Goal: Task Accomplishment & Management: Use online tool/utility

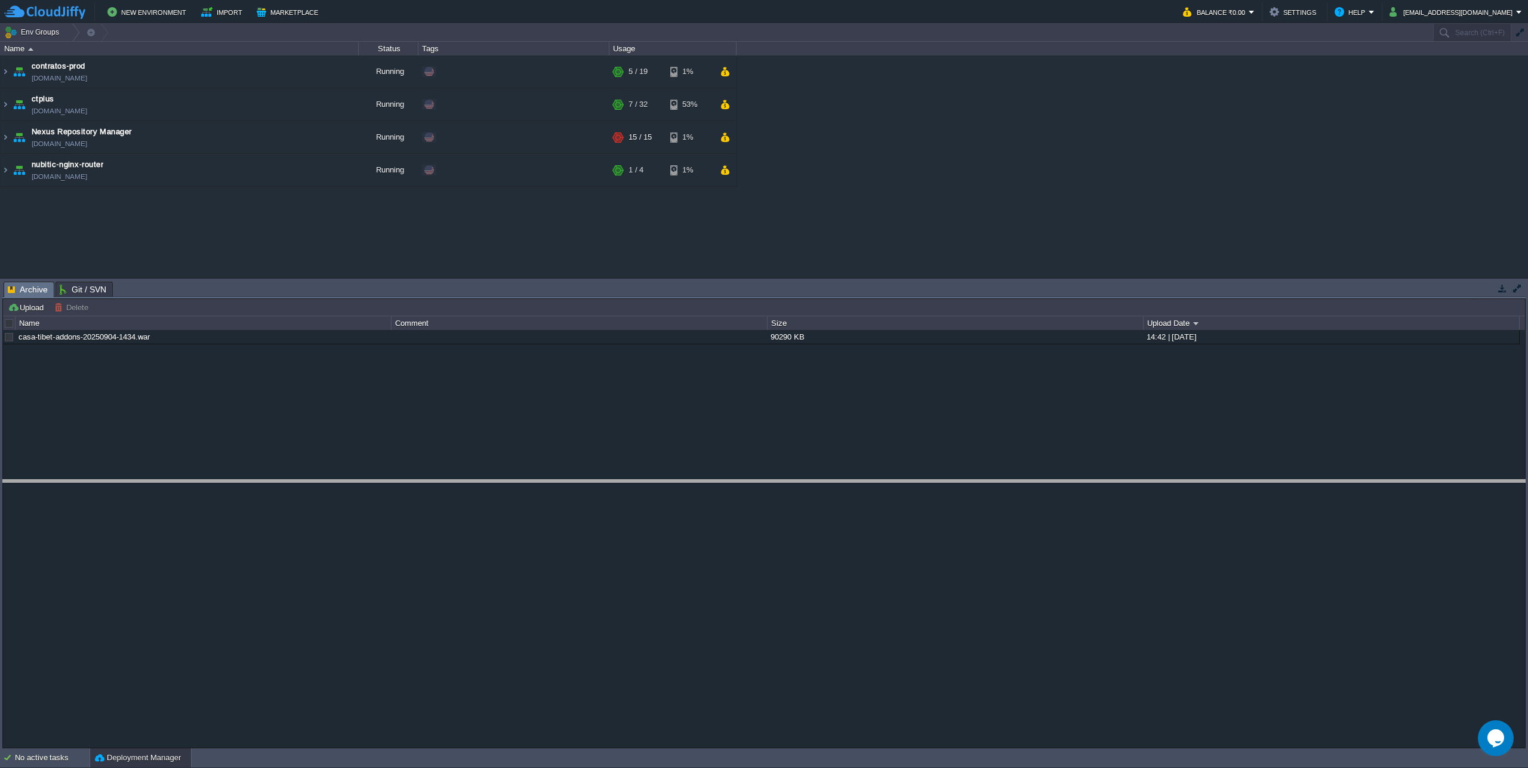
drag, startPoint x: 549, startPoint y: 287, endPoint x: 571, endPoint y: 485, distance: 199.4
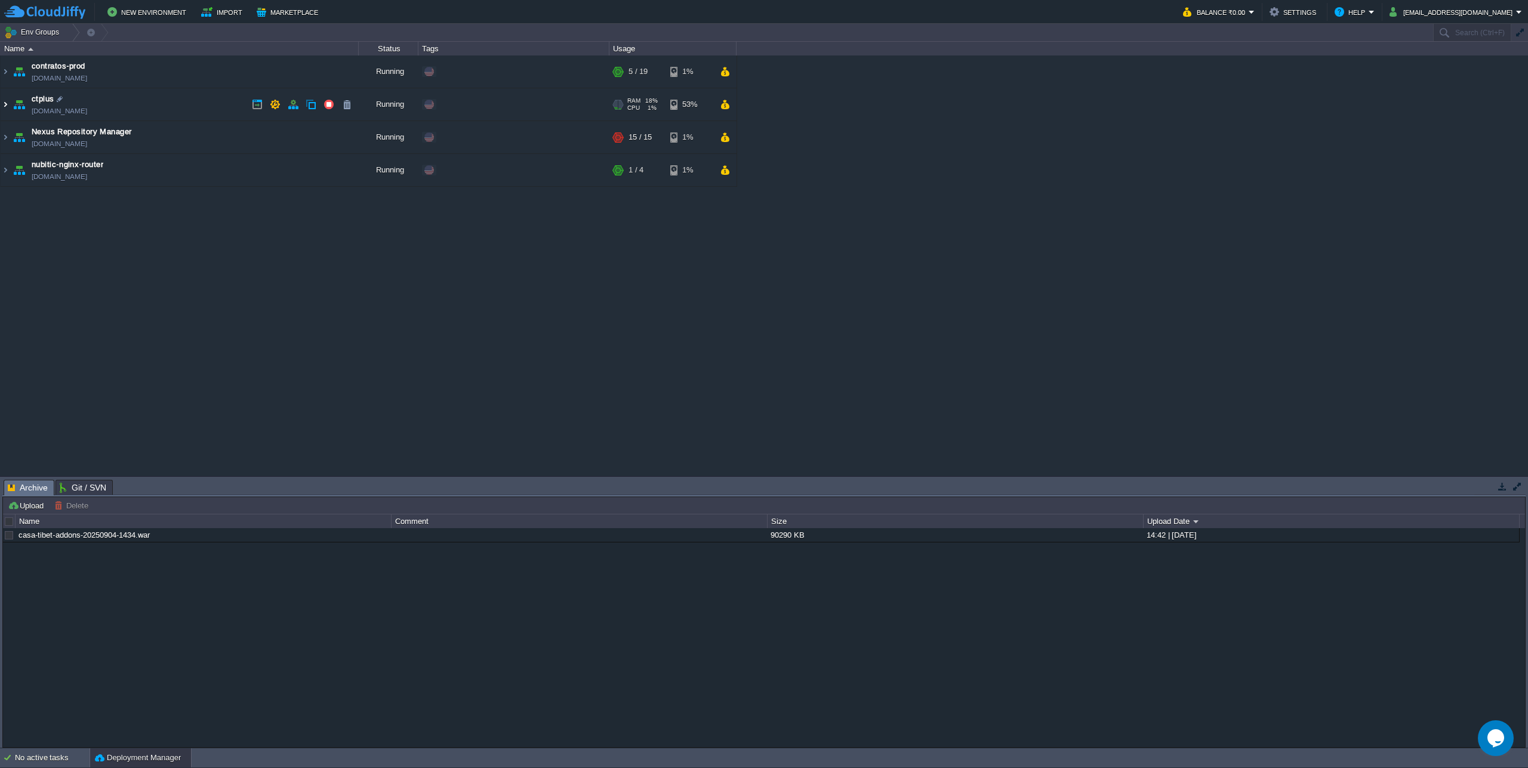
click at [7, 107] on img at bounding box center [6, 104] width 10 height 32
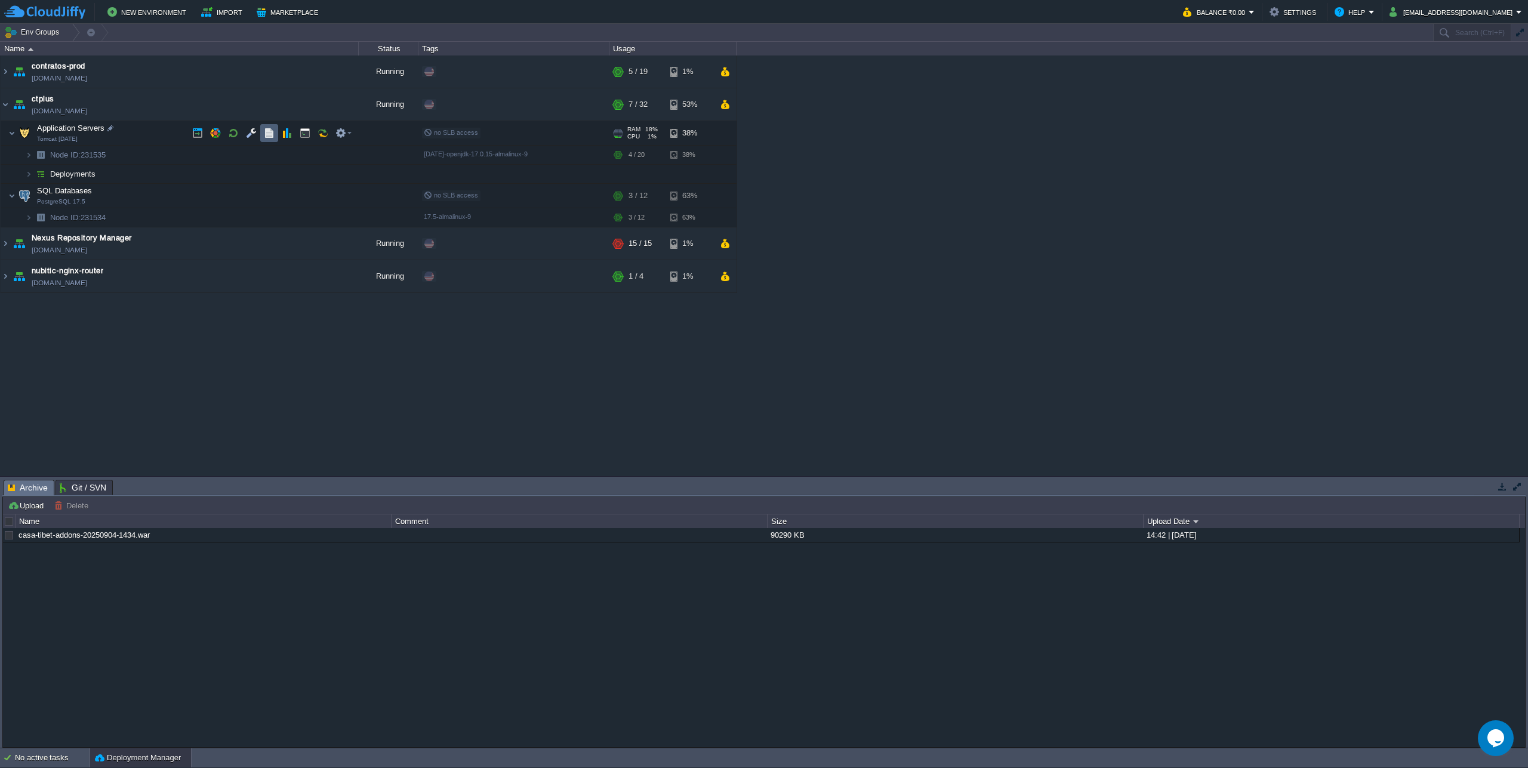
click at [263, 138] on td at bounding box center [269, 133] width 18 height 18
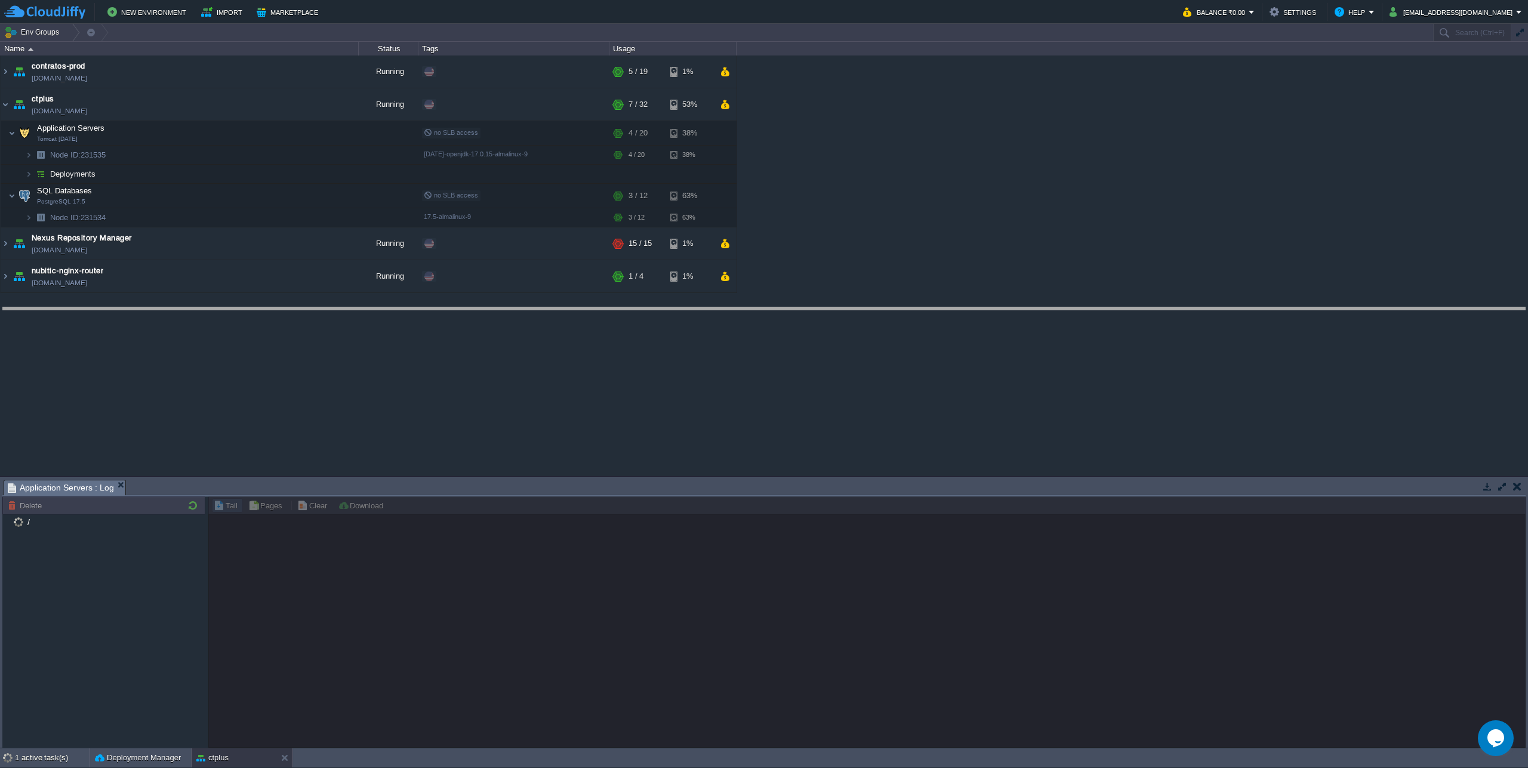
drag, startPoint x: 667, startPoint y: 490, endPoint x: 655, endPoint y: 318, distance: 172.9
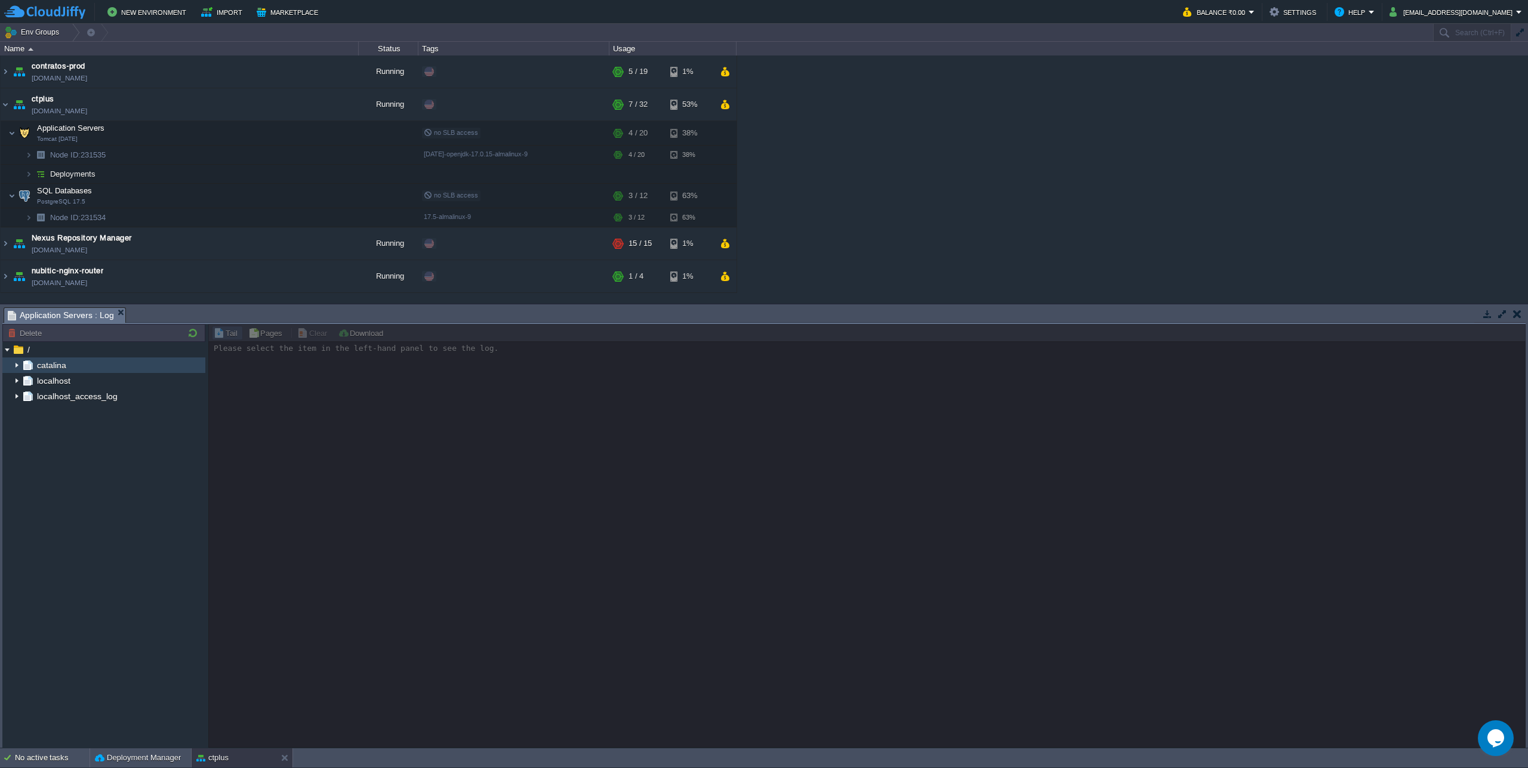
click at [17, 370] on img at bounding box center [17, 366] width 10 height 16
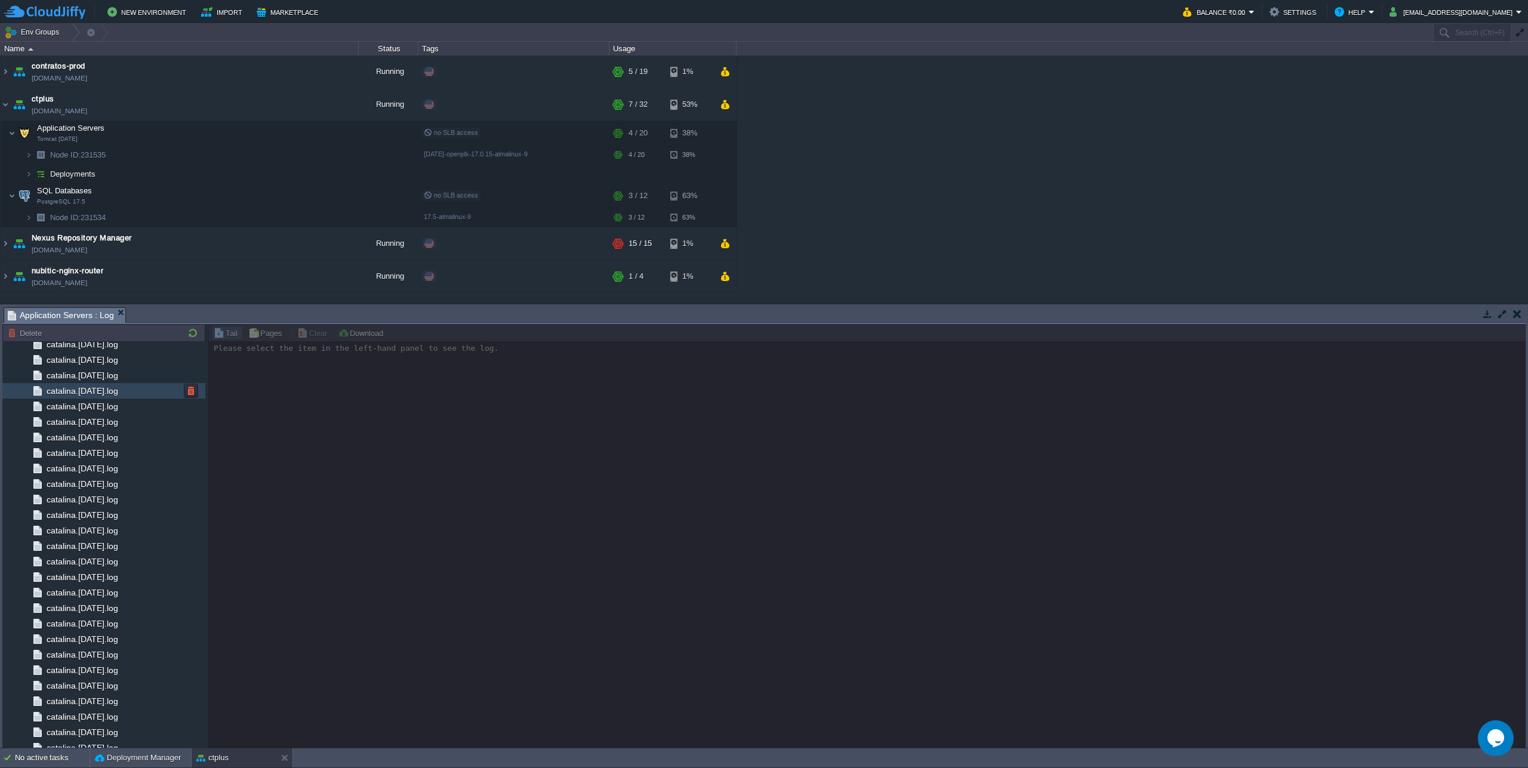
scroll to position [712, 0]
click at [94, 710] on div "catalina.out" at bounding box center [103, 709] width 203 height 16
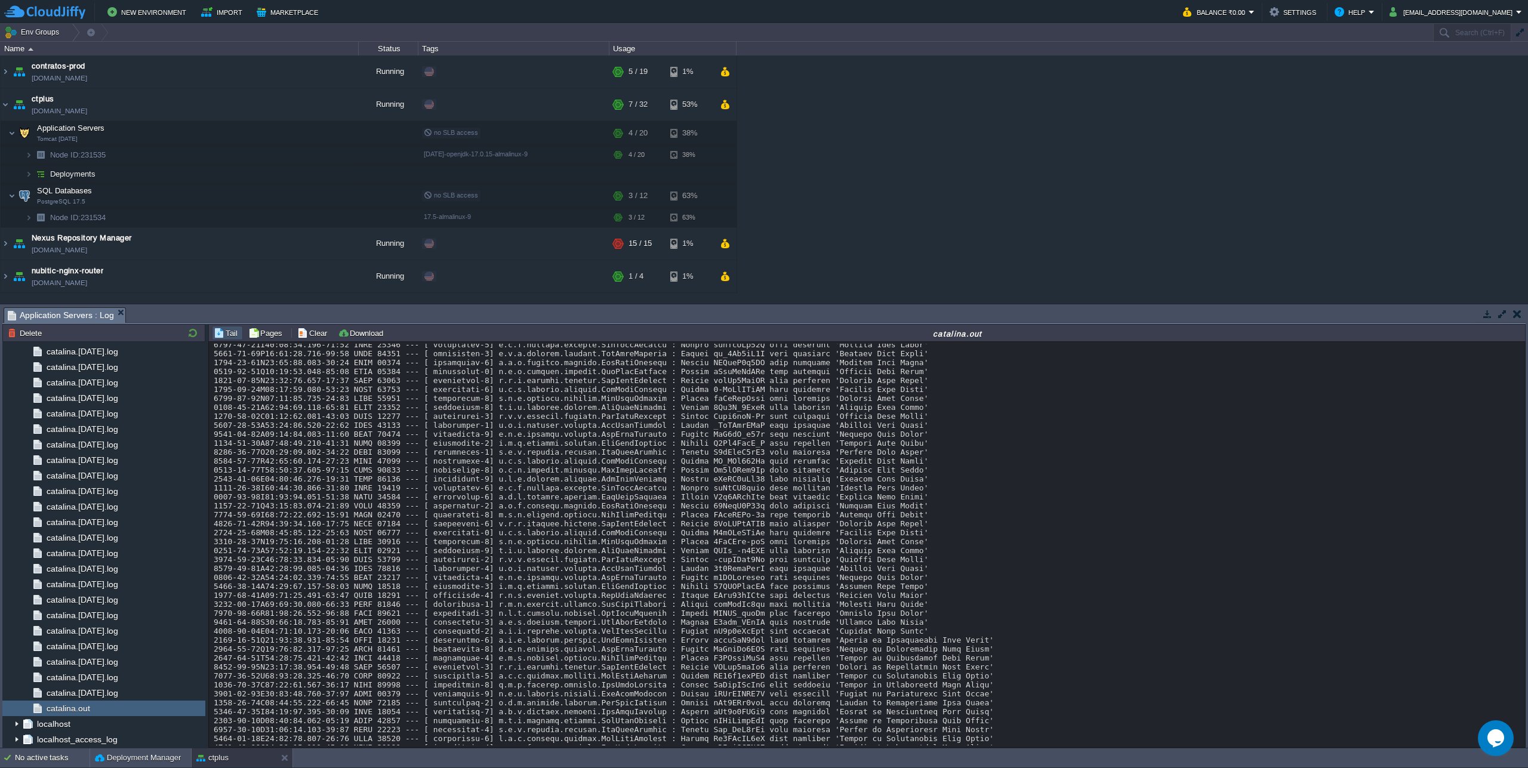
scroll to position [0, 0]
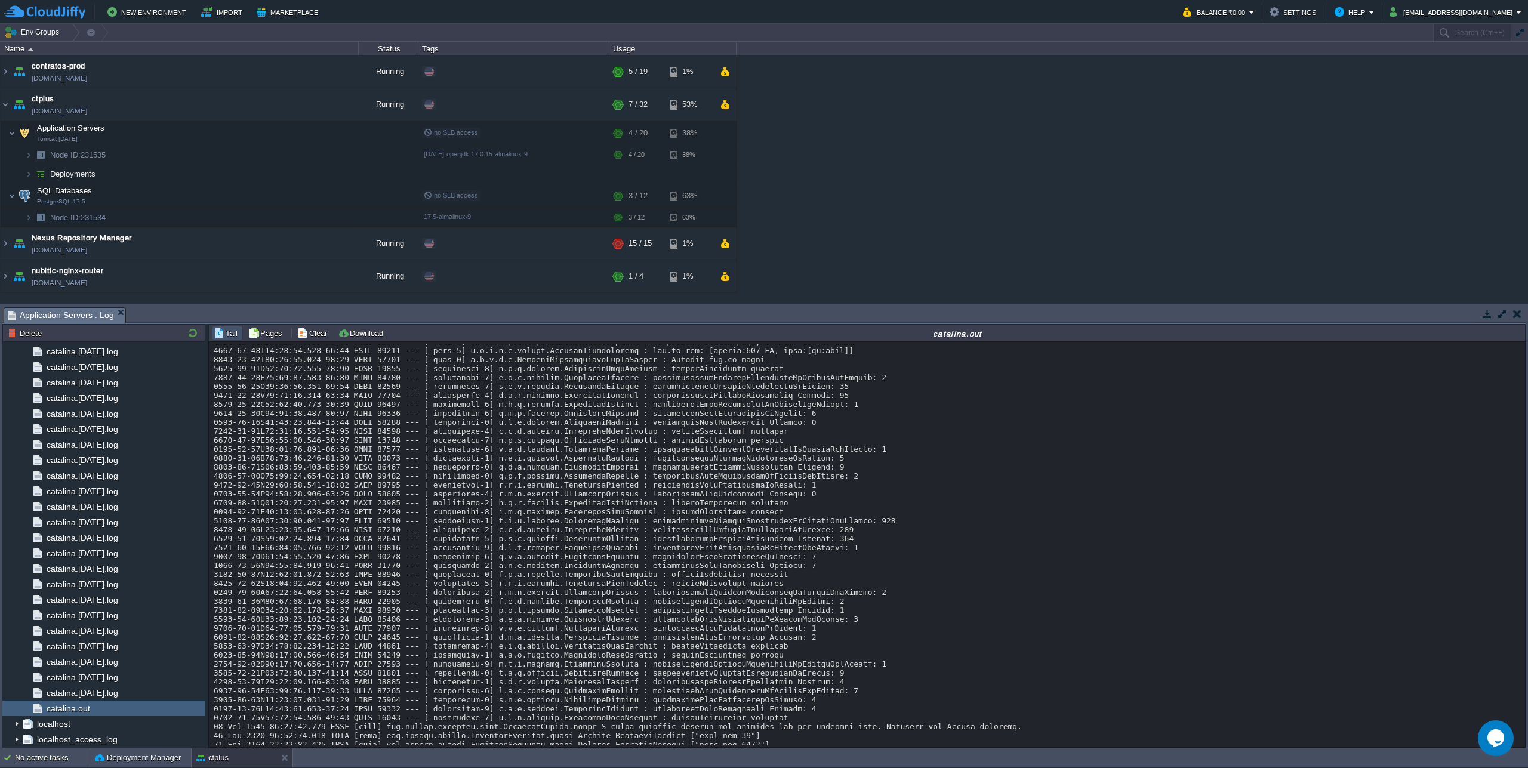
scroll to position [2445, 0]
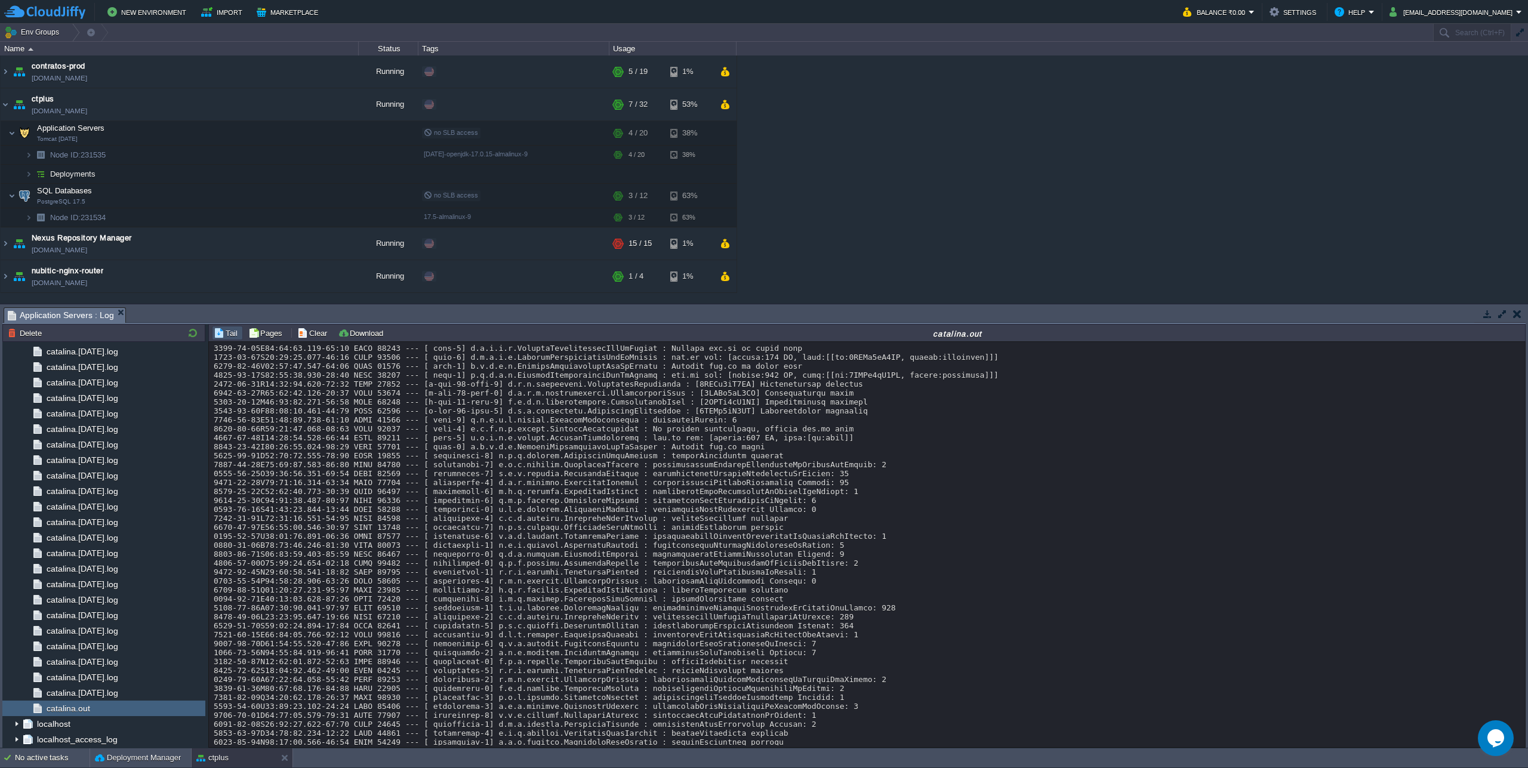
drag, startPoint x: 709, startPoint y: 524, endPoint x: 924, endPoint y: 574, distance: 220.7
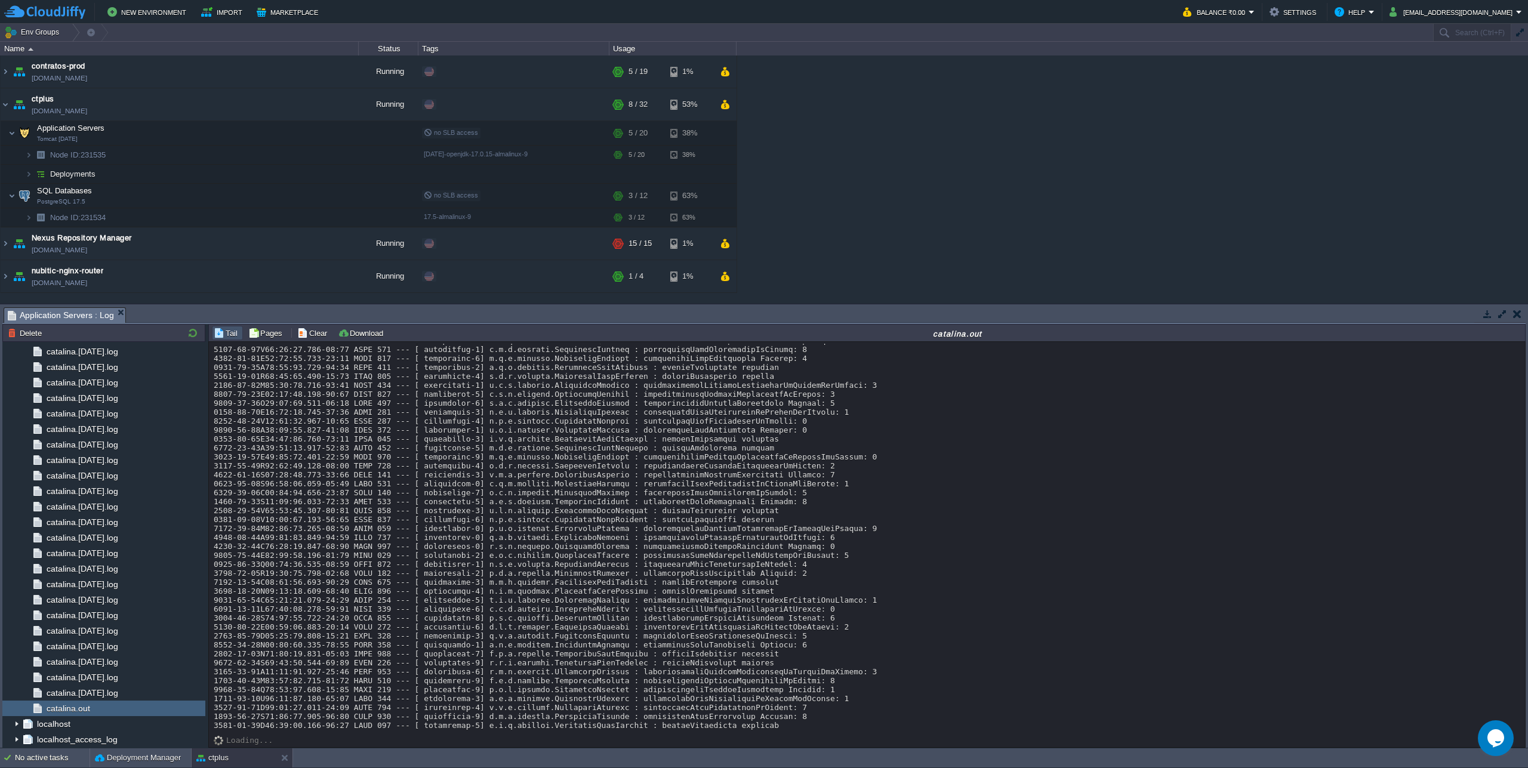
scroll to position [10436, 0]
